Goal: Task Accomplishment & Management: Complete application form

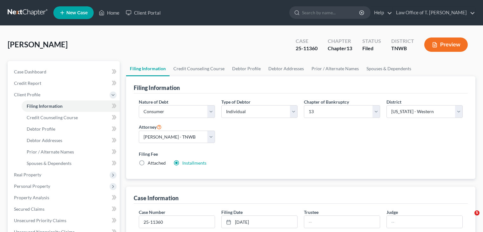
select select "1"
select select "0"
select select "3"
select select "76"
select select "0"
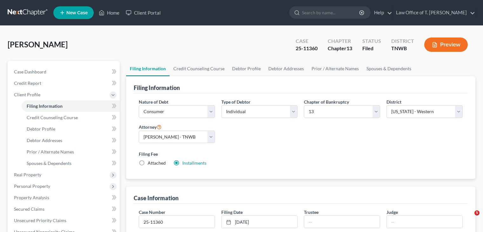
select select "44"
drag, startPoint x: 111, startPoint y: 13, endPoint x: 127, endPoint y: 42, distance: 33.4
click at [111, 13] on link "Home" at bounding box center [109, 12] width 27 height 11
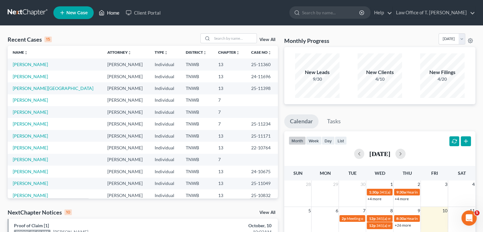
click at [116, 13] on link "Home" at bounding box center [109, 12] width 27 height 11
click at [224, 41] on input "search" at bounding box center [234, 38] width 44 height 9
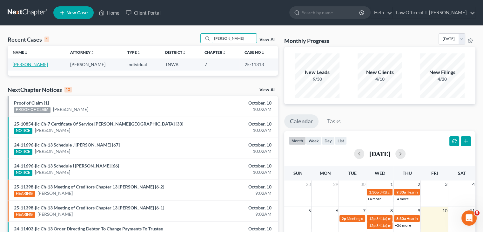
type input "[PERSON_NAME]"
click at [28, 66] on link "[PERSON_NAME]" at bounding box center [30, 64] width 35 height 5
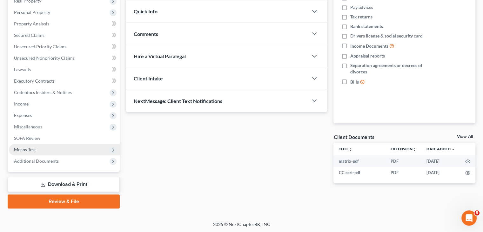
scroll to position [105, 0]
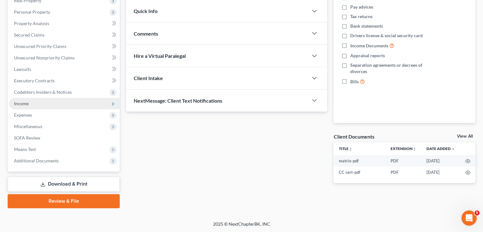
click at [24, 105] on span "Income" at bounding box center [21, 103] width 15 height 5
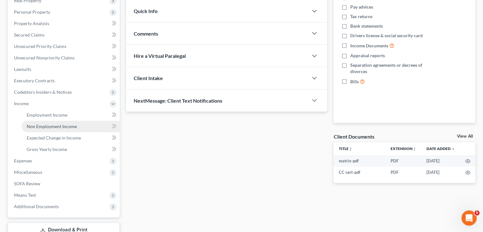
click at [52, 126] on span "Non Employment Income" at bounding box center [52, 126] width 50 height 5
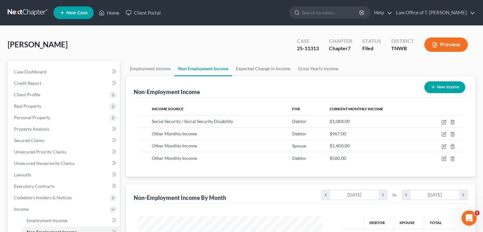
scroll to position [113, 196]
